Goal: Transaction & Acquisition: Purchase product/service

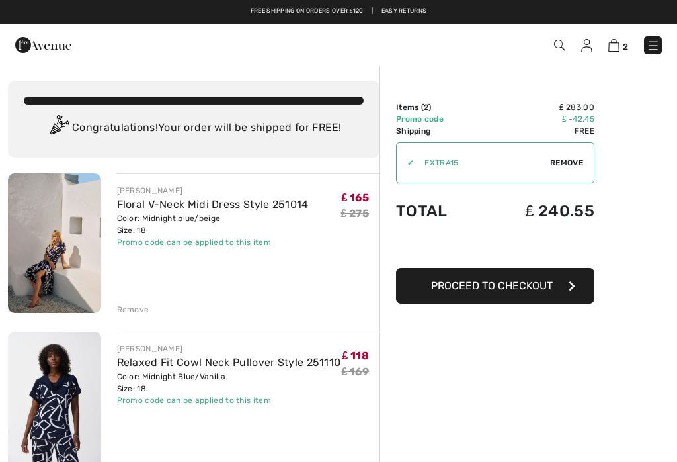
click at [552, 290] on span "Proceed to Checkout" at bounding box center [492, 285] width 122 height 13
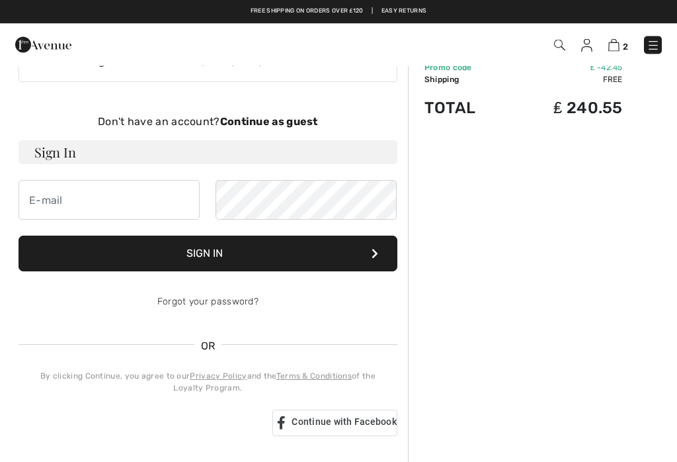
scroll to position [46, 0]
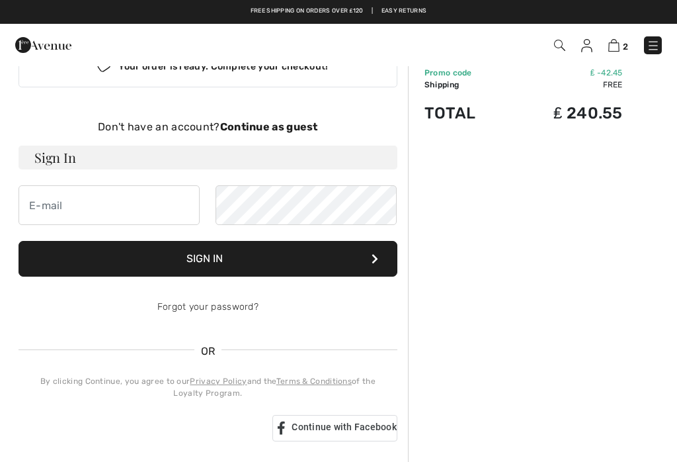
click at [265, 134] on div "Don't have an account? Continue as guest" at bounding box center [208, 127] width 379 height 16
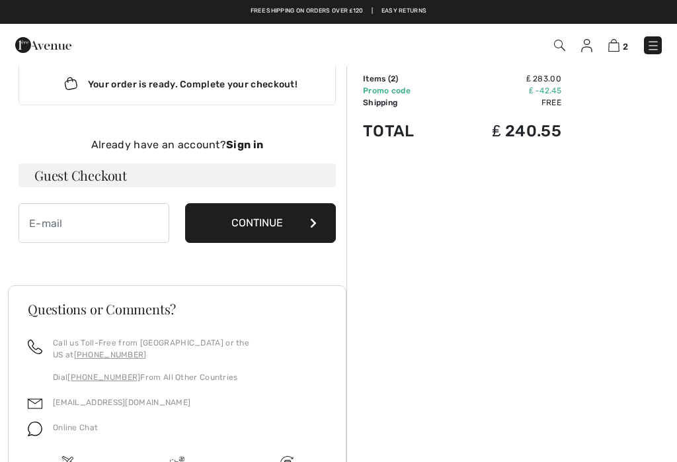
scroll to position [0, 0]
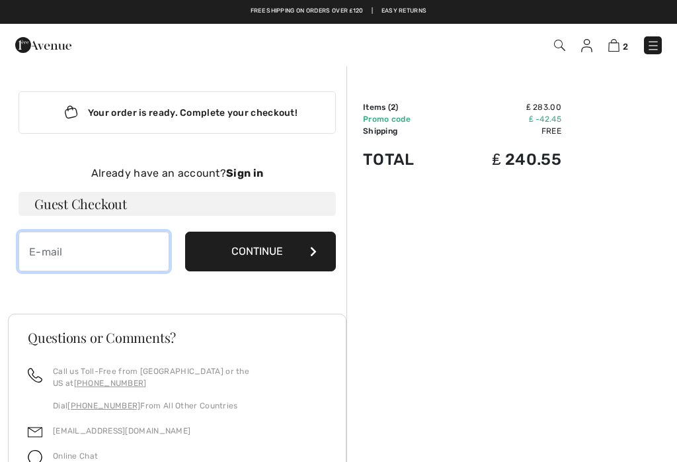
click at [102, 247] on input "email" at bounding box center [94, 251] width 151 height 40
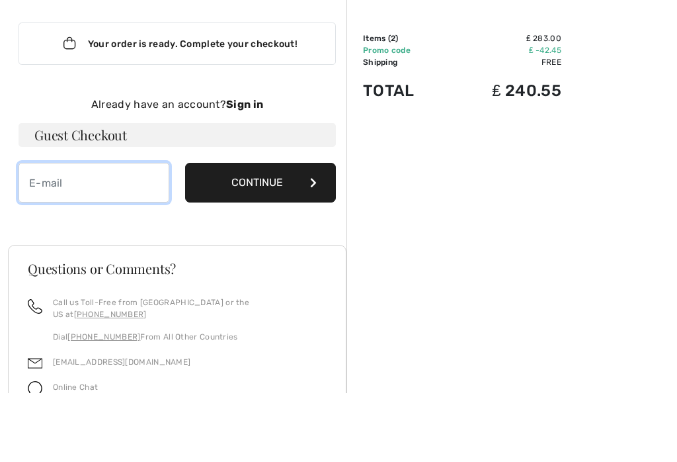
click at [79, 231] on input "email" at bounding box center [94, 251] width 151 height 40
click at [67, 231] on input "email" at bounding box center [94, 251] width 151 height 40
click at [47, 231] on input "email" at bounding box center [94, 251] width 151 height 40
click at [52, 231] on input "email" at bounding box center [94, 251] width 151 height 40
click at [511, 163] on div "Order Summary Details Items ( 2 ) ₤ 283.00 Promo code ₤ -42.45 Shipping Free Ta…" at bounding box center [512, 358] width 331 height 587
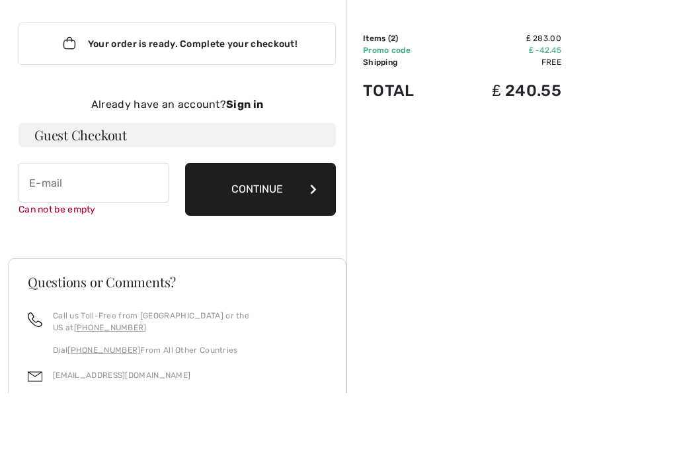
scroll to position [69, 0]
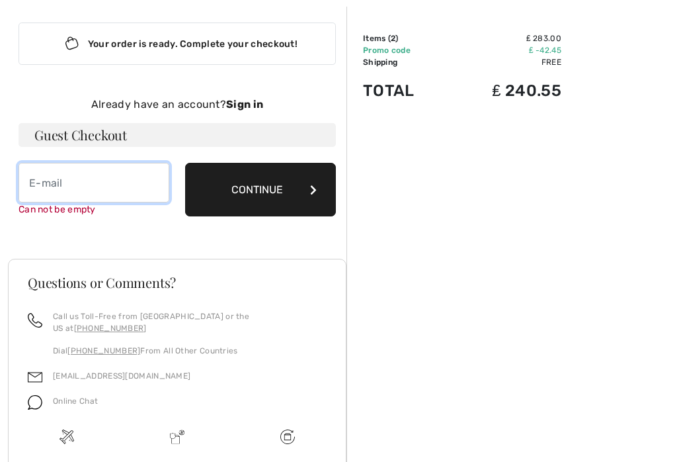
click at [63, 184] on input "email" at bounding box center [94, 183] width 151 height 40
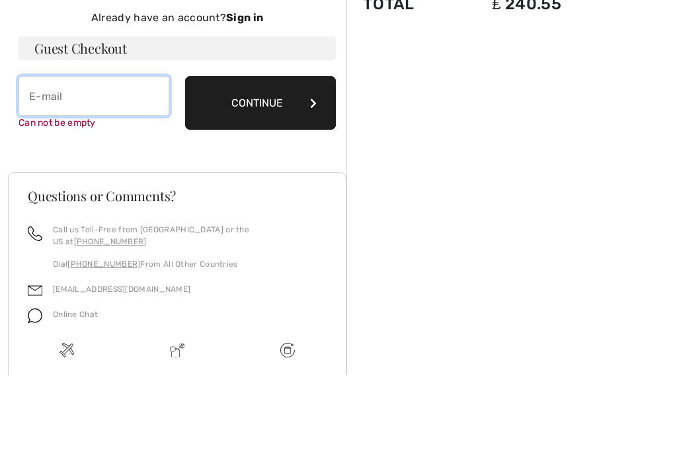
paste input "gita.sarrafan@icloud.com"
type input "gita.sarrafan@icloud.com"
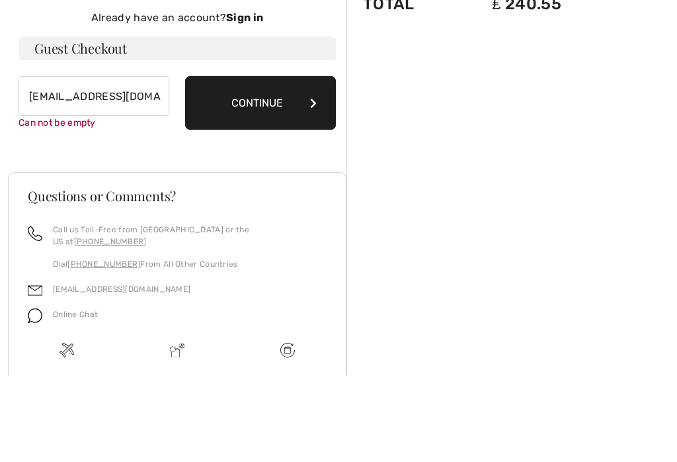
click at [282, 118] on div "Your order is ready. Complete your checkout! Don't have an account? Continue as…" at bounding box center [177, 119] width 339 height 247
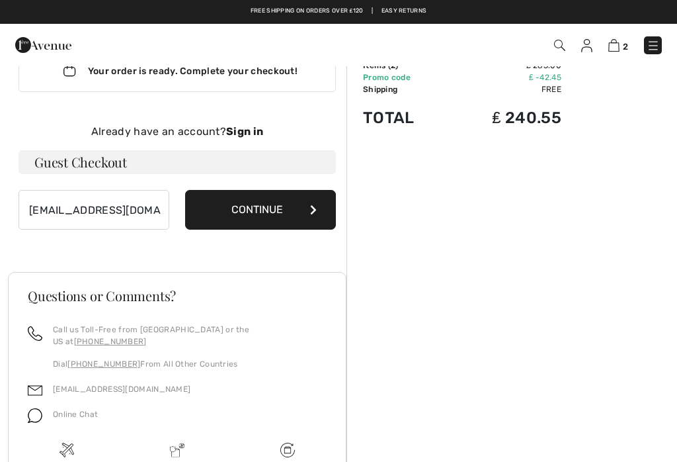
scroll to position [0, 0]
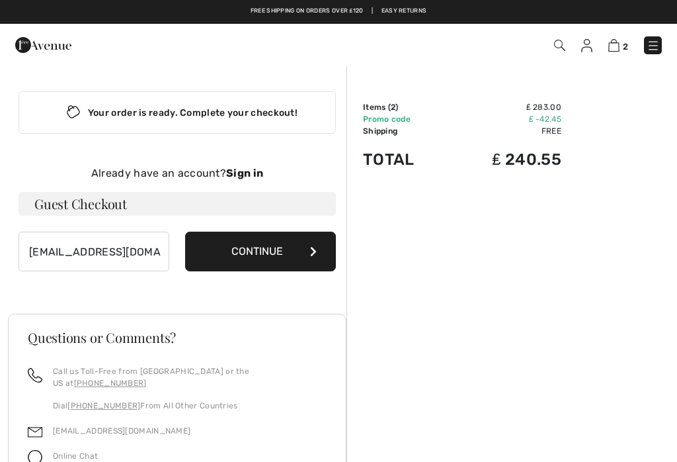
click at [287, 257] on button "Continue" at bounding box center [260, 251] width 151 height 40
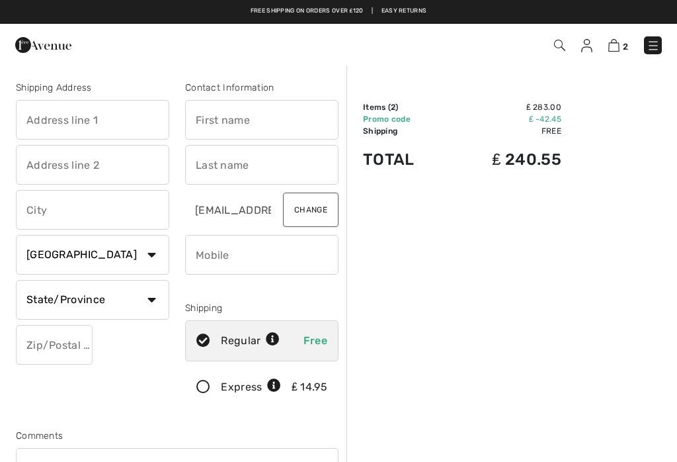
click at [107, 116] on input "text" at bounding box center [92, 120] width 153 height 40
type input "37 Mossgrove Road"
click at [117, 155] on input "text" at bounding box center [92, 165] width 153 height 40
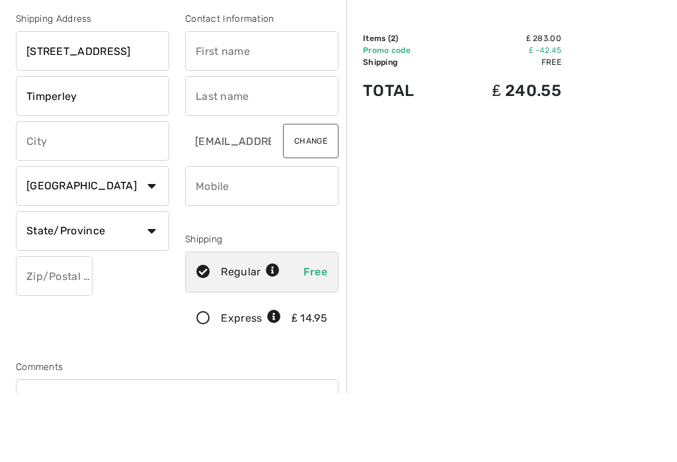
type input "Timperley"
click at [89, 190] on input "text" at bounding box center [92, 210] width 153 height 40
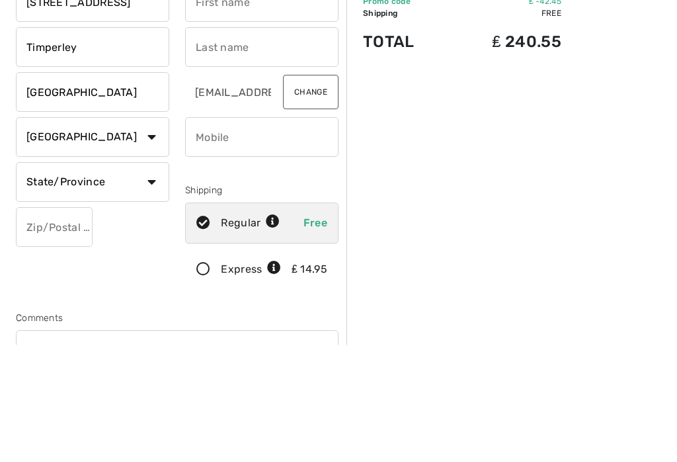
type input "Cheshire"
click at [143, 235] on select "Country Canada United States Afghanistan Aland Islands Albania Algeria American…" at bounding box center [92, 255] width 153 height 40
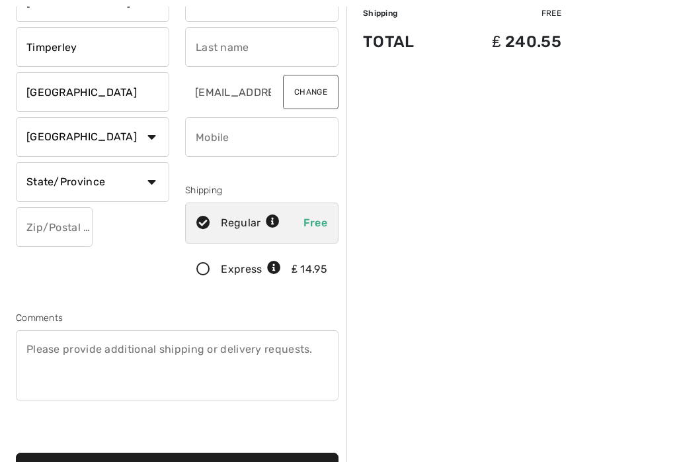
select select "GB"
click at [118, 188] on input "text" at bounding box center [92, 182] width 153 height 40
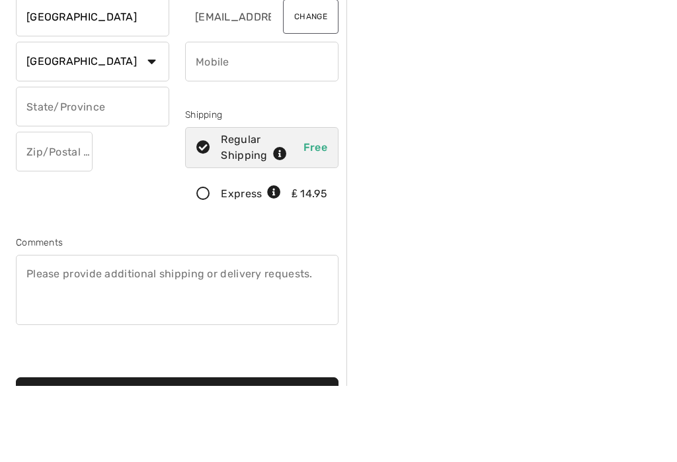
click at [51, 208] on input "text" at bounding box center [54, 228] width 77 height 40
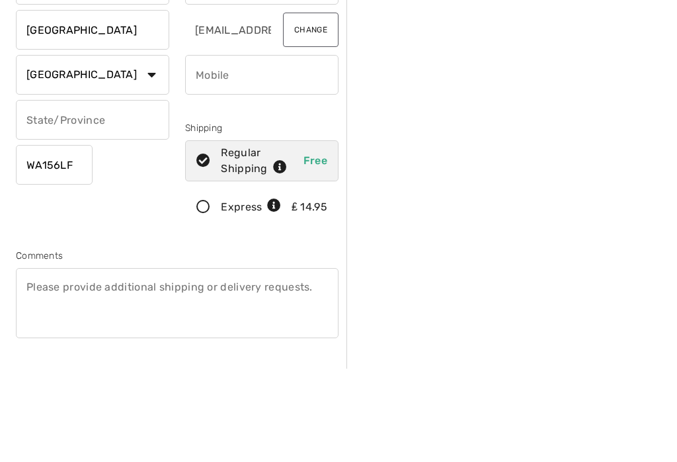
scroll to position [0, 0]
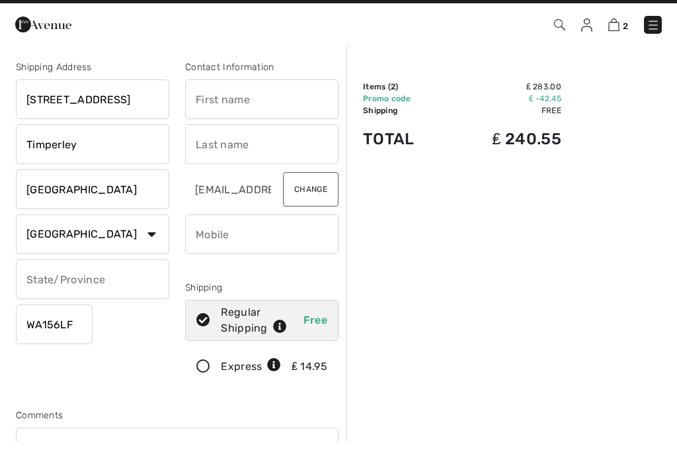
type input "WA156LF"
click at [281, 110] on input "text" at bounding box center [261, 120] width 153 height 40
type input "Gita"
click at [265, 150] on input "text" at bounding box center [261, 165] width 153 height 40
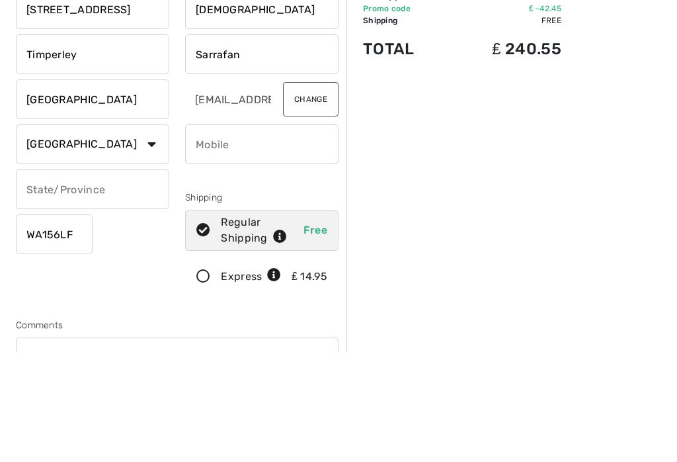
click at [275, 235] on input "phone" at bounding box center [261, 255] width 153 height 40
type input "Sarrafan"
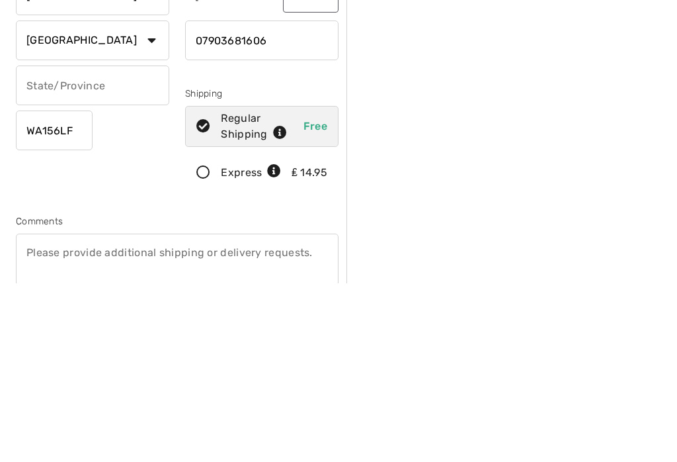
scroll to position [61, 0]
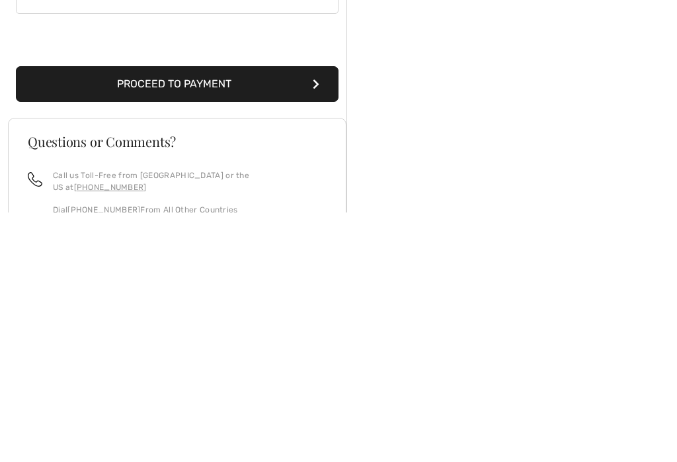
type input "07903681606"
click at [319, 315] on button "Proceed to Payment" at bounding box center [177, 333] width 323 height 36
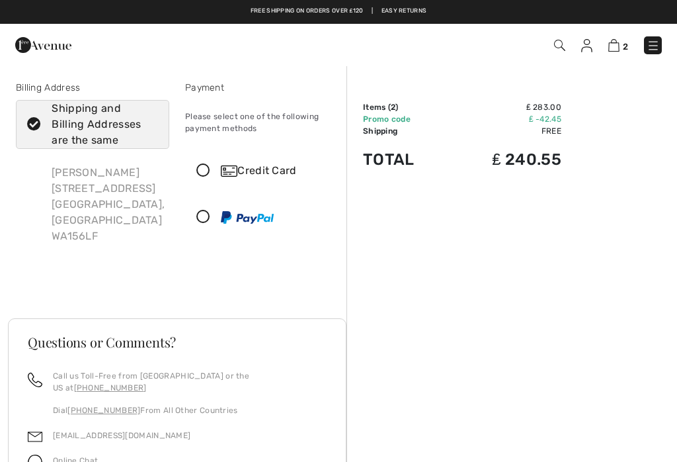
click at [268, 175] on div "Credit Card" at bounding box center [275, 171] width 108 height 16
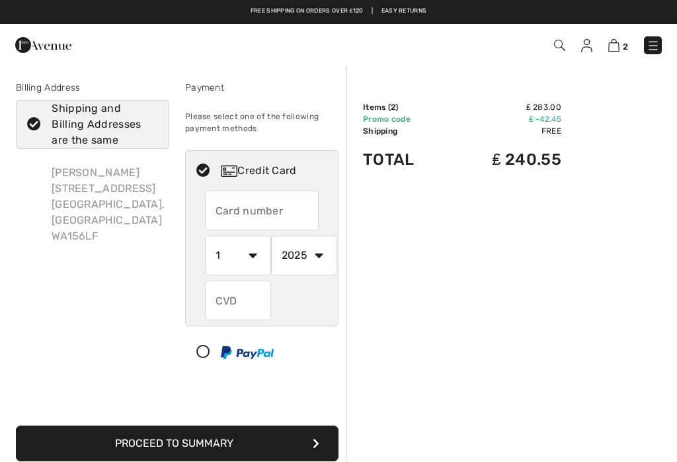
click at [272, 210] on input "text" at bounding box center [262, 210] width 114 height 40
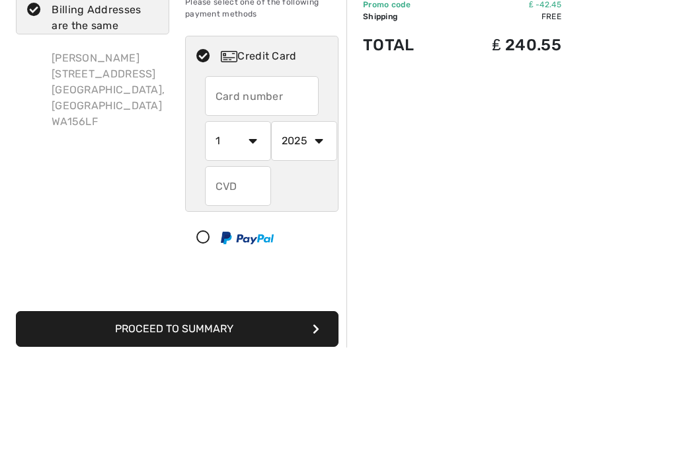
type input "3"
type input "4659435649033960"
click at [250, 235] on select "1 2 3 4 5 6 7 8 9 10 11 12" at bounding box center [238, 255] width 66 height 40
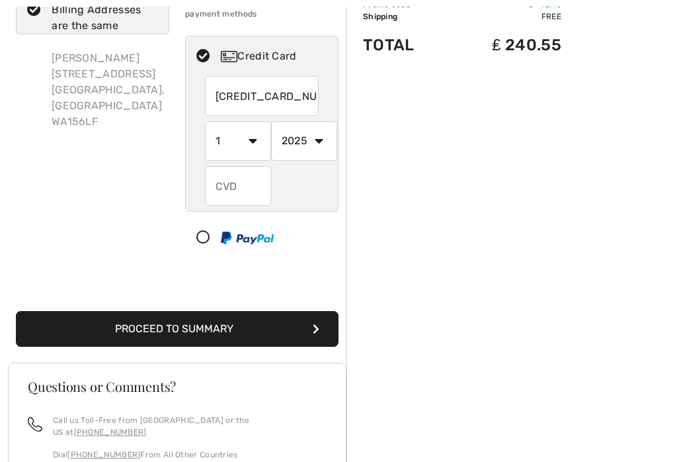
select select "11"
click at [320, 148] on select "2025 2026 2027 2028 2029 2030 2031 2032 2033 2034 2035" at bounding box center [304, 141] width 66 height 40
select select "2028"
click at [233, 187] on input "text" at bounding box center [238, 186] width 66 height 40
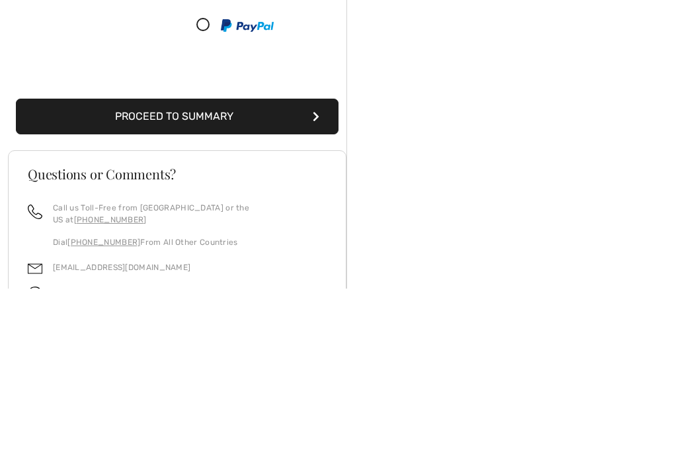
type input "054"
click at [296, 272] on button "Proceed to Summary" at bounding box center [177, 290] width 323 height 36
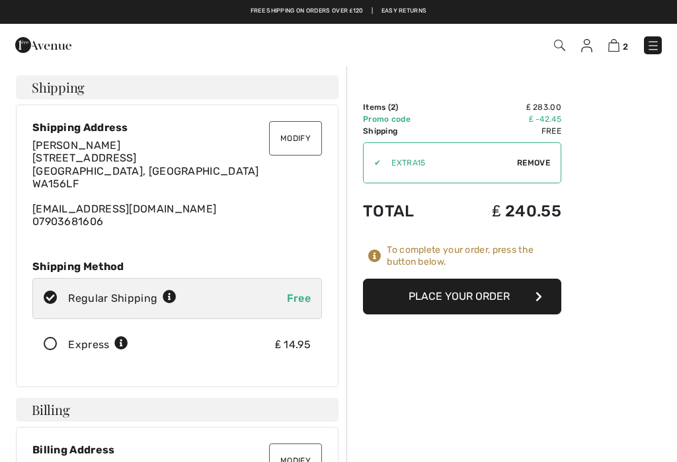
click at [525, 300] on button "Place Your Order" at bounding box center [462, 296] width 198 height 36
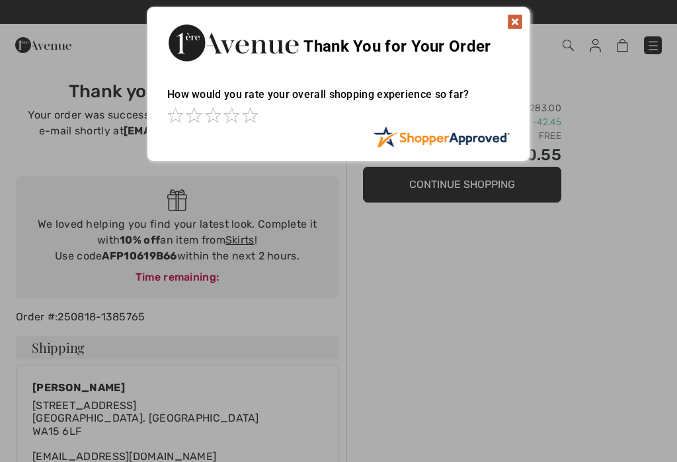
click at [511, 24] on img at bounding box center [515, 22] width 16 height 16
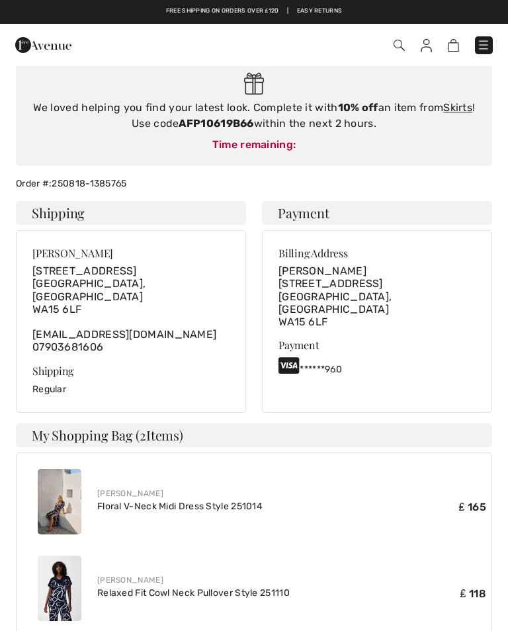
scroll to position [109, 0]
